Goal: Task Accomplishment & Management: Use online tool/utility

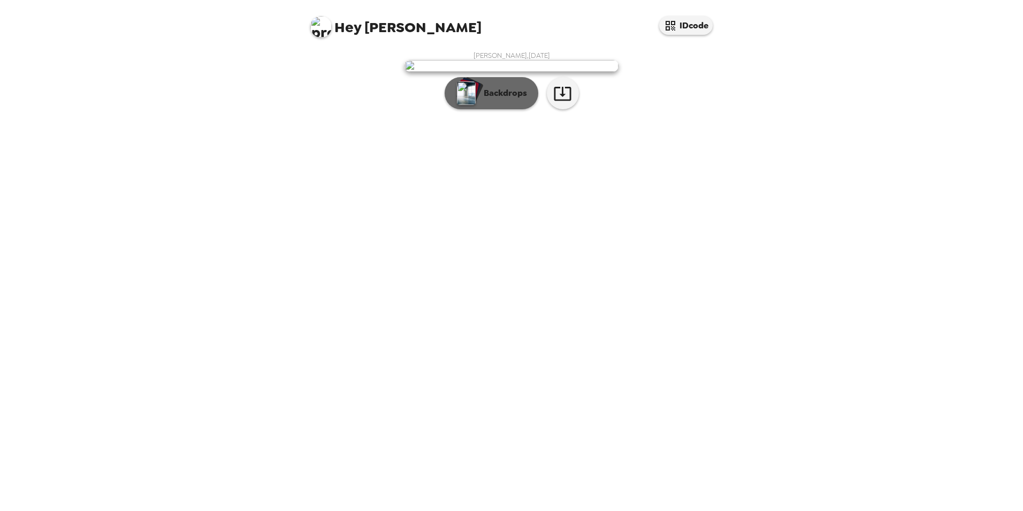
click at [485, 109] on button "Backdrops" at bounding box center [492, 93] width 94 height 32
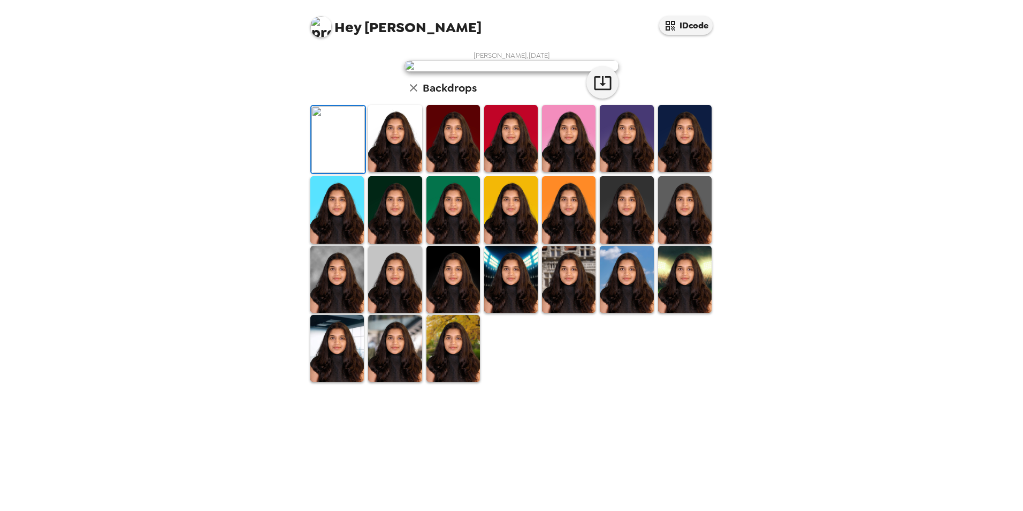
scroll to position [107, 0]
click at [463, 382] on img at bounding box center [454, 348] width 54 height 67
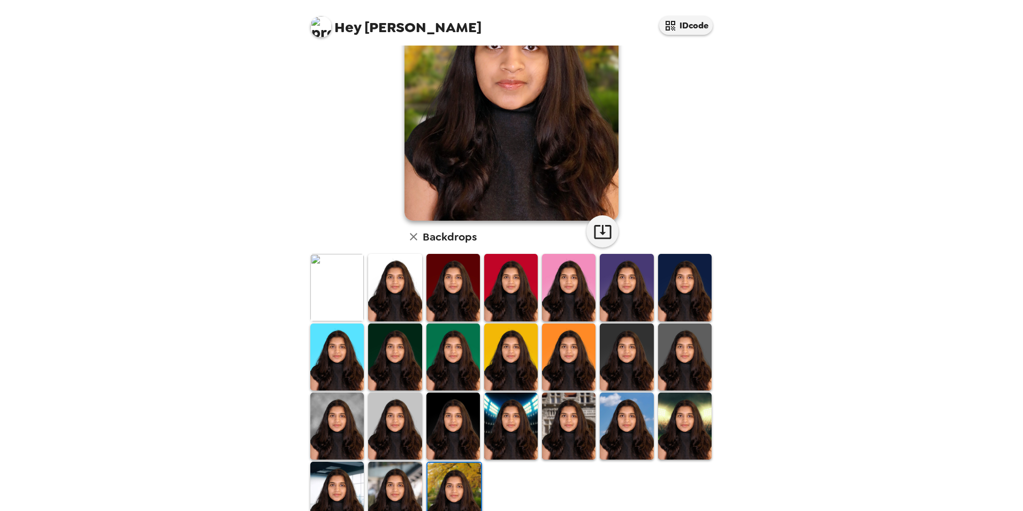
click at [356, 466] on img at bounding box center [337, 494] width 54 height 67
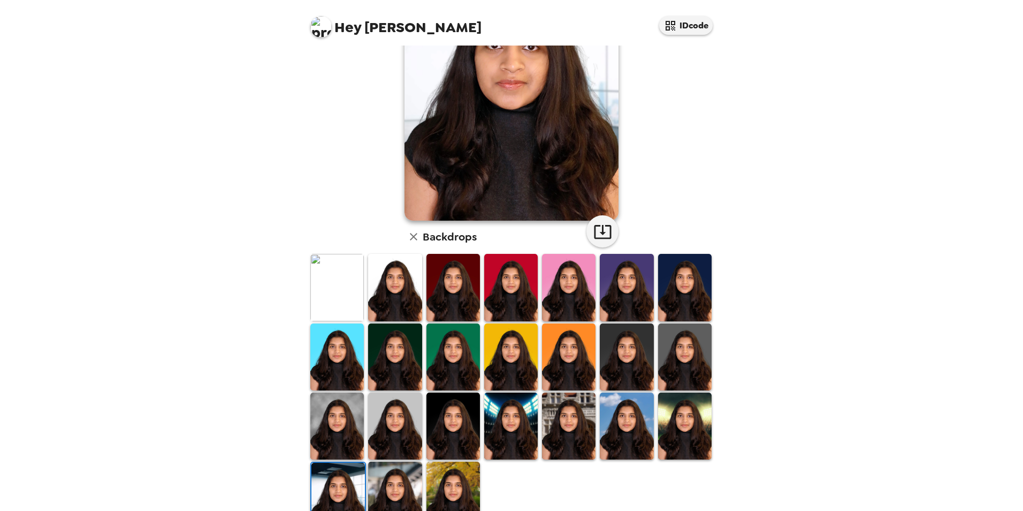
click at [403, 477] on img at bounding box center [395, 494] width 54 height 67
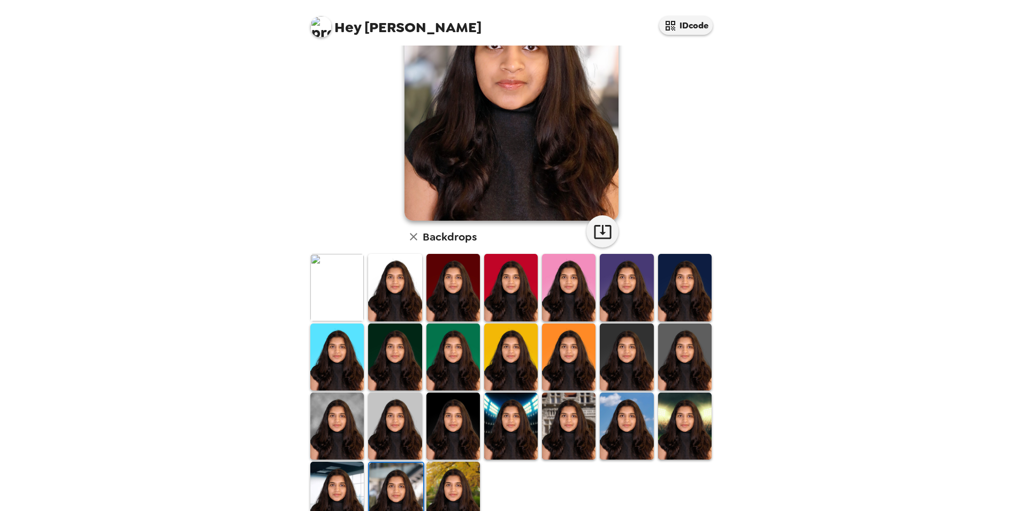
click at [572, 420] on img at bounding box center [569, 425] width 54 height 67
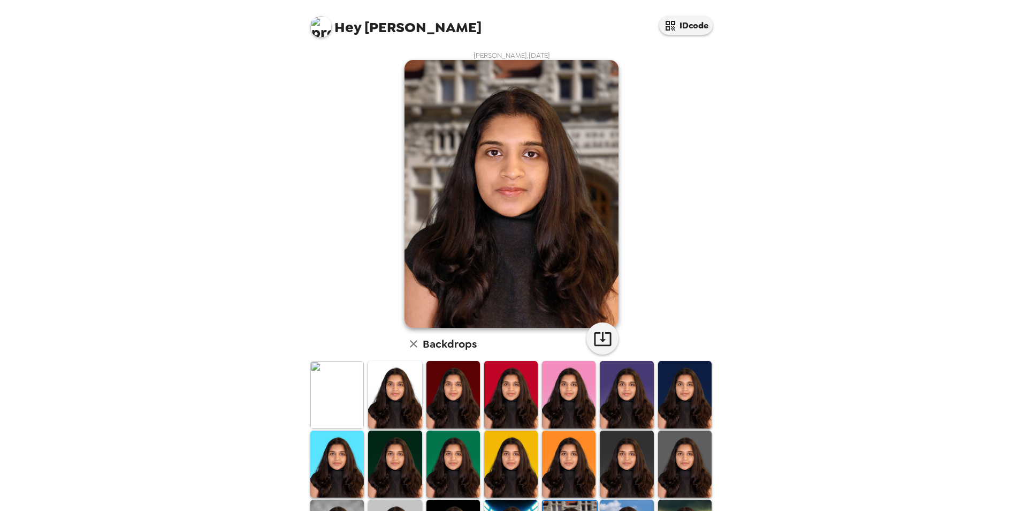
scroll to position [92, 0]
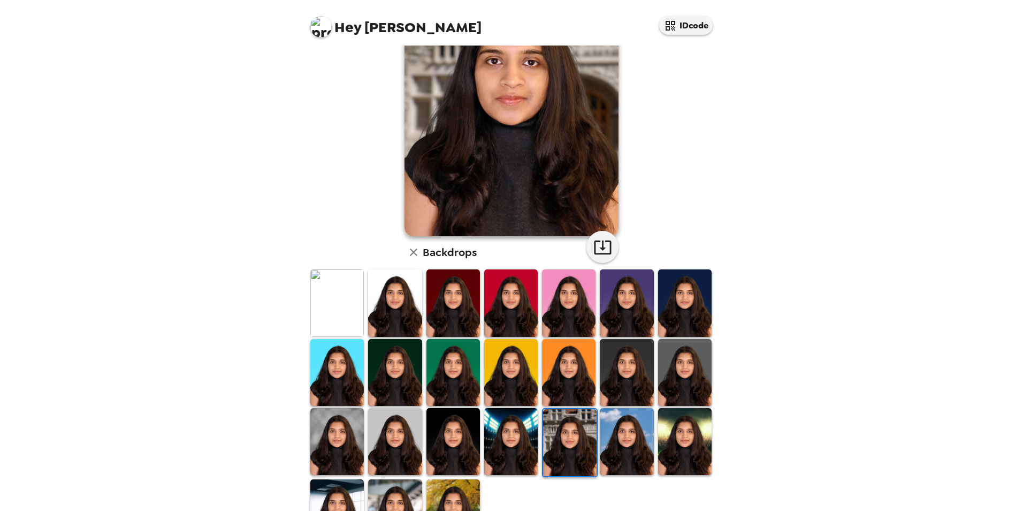
click at [393, 293] on img at bounding box center [395, 302] width 54 height 67
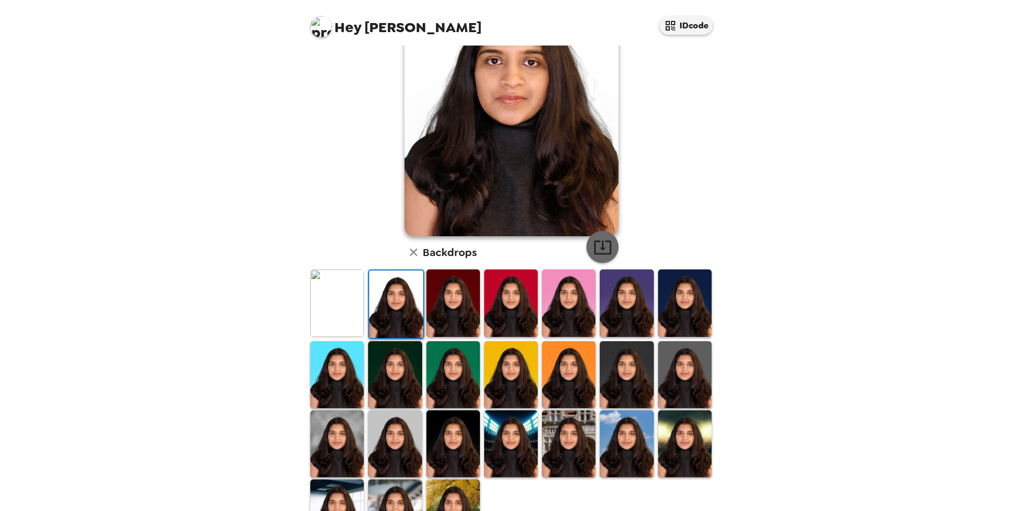
click at [594, 243] on icon "button" at bounding box center [602, 247] width 17 height 14
click at [336, 303] on img at bounding box center [337, 302] width 54 height 67
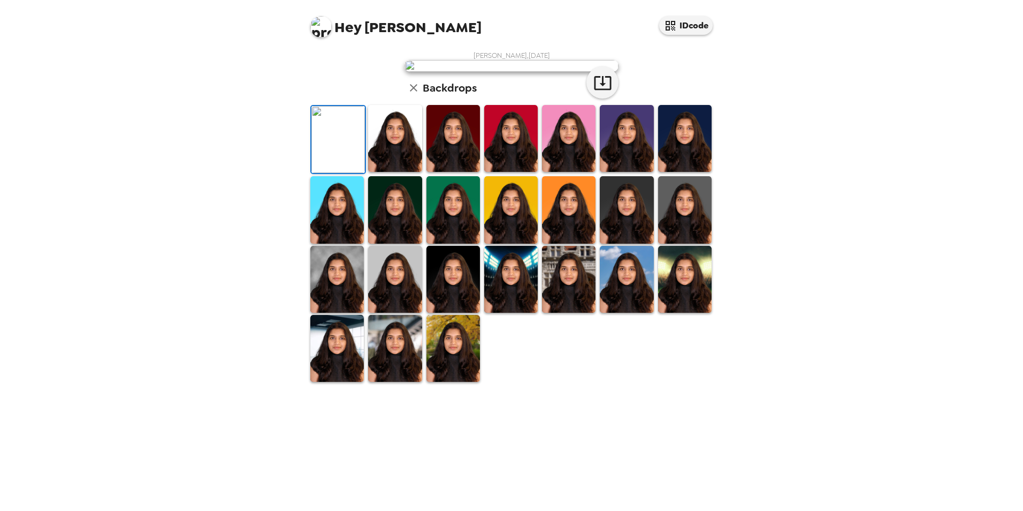
scroll to position [139, 0]
click at [397, 382] on img at bounding box center [395, 348] width 54 height 67
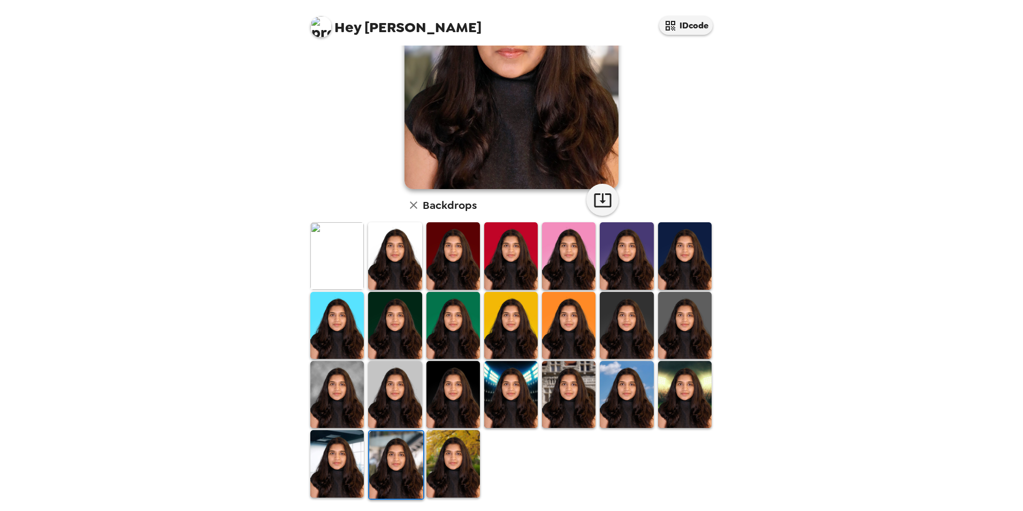
drag, startPoint x: 324, startPoint y: 438, endPoint x: 337, endPoint y: 422, distance: 20.2
click at [325, 438] on img at bounding box center [337, 463] width 54 height 67
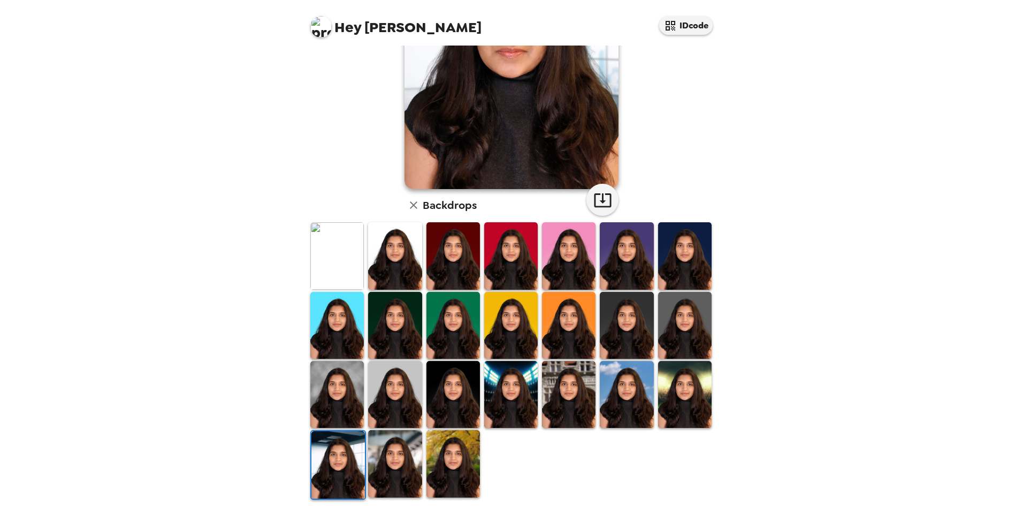
click at [444, 443] on img at bounding box center [454, 463] width 54 height 67
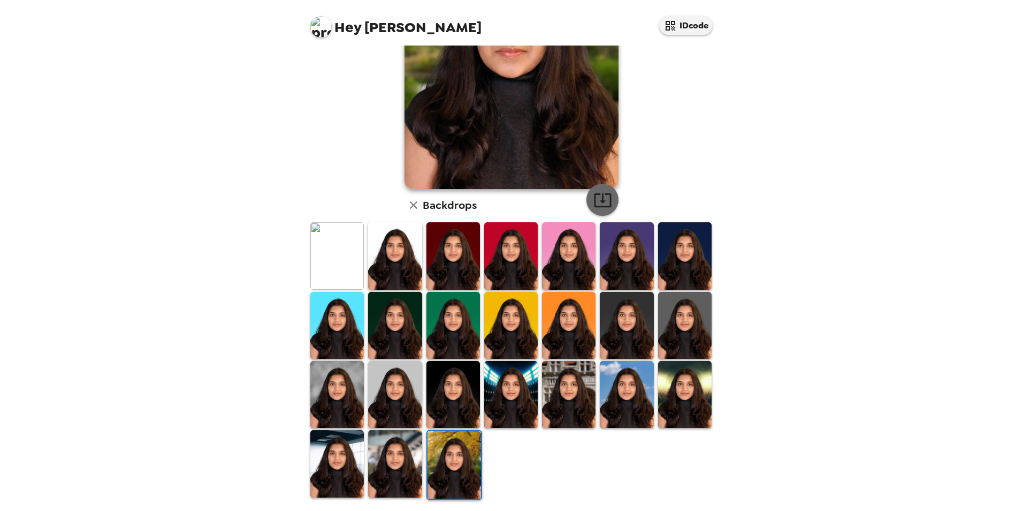
click at [595, 197] on icon "button" at bounding box center [603, 200] width 19 height 19
drag, startPoint x: 410, startPoint y: 476, endPoint x: 454, endPoint y: 371, distance: 113.9
click at [410, 476] on img at bounding box center [395, 463] width 54 height 67
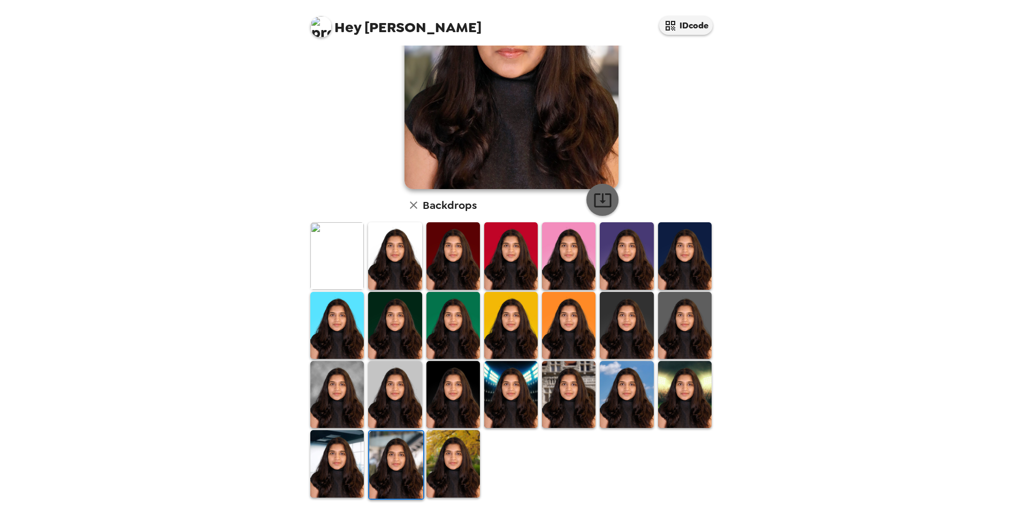
click at [600, 207] on icon "button" at bounding box center [602, 200] width 17 height 14
click at [753, 108] on div "Hey [PERSON_NAME] IDcode [PERSON_NAME] Indi , [DATE] Backdrops" at bounding box center [511, 255] width 1023 height 511
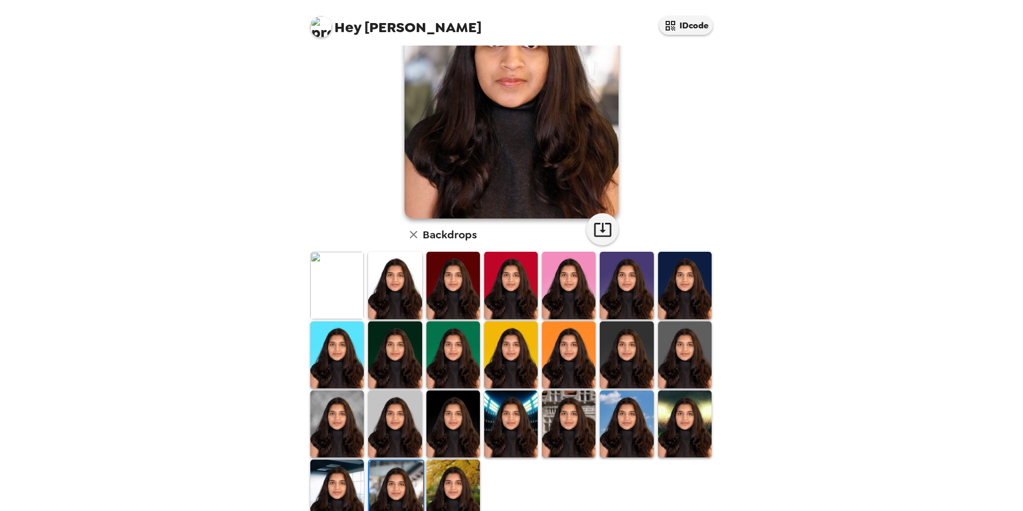
scroll to position [0, 0]
